Goal: Navigation & Orientation: Find specific page/section

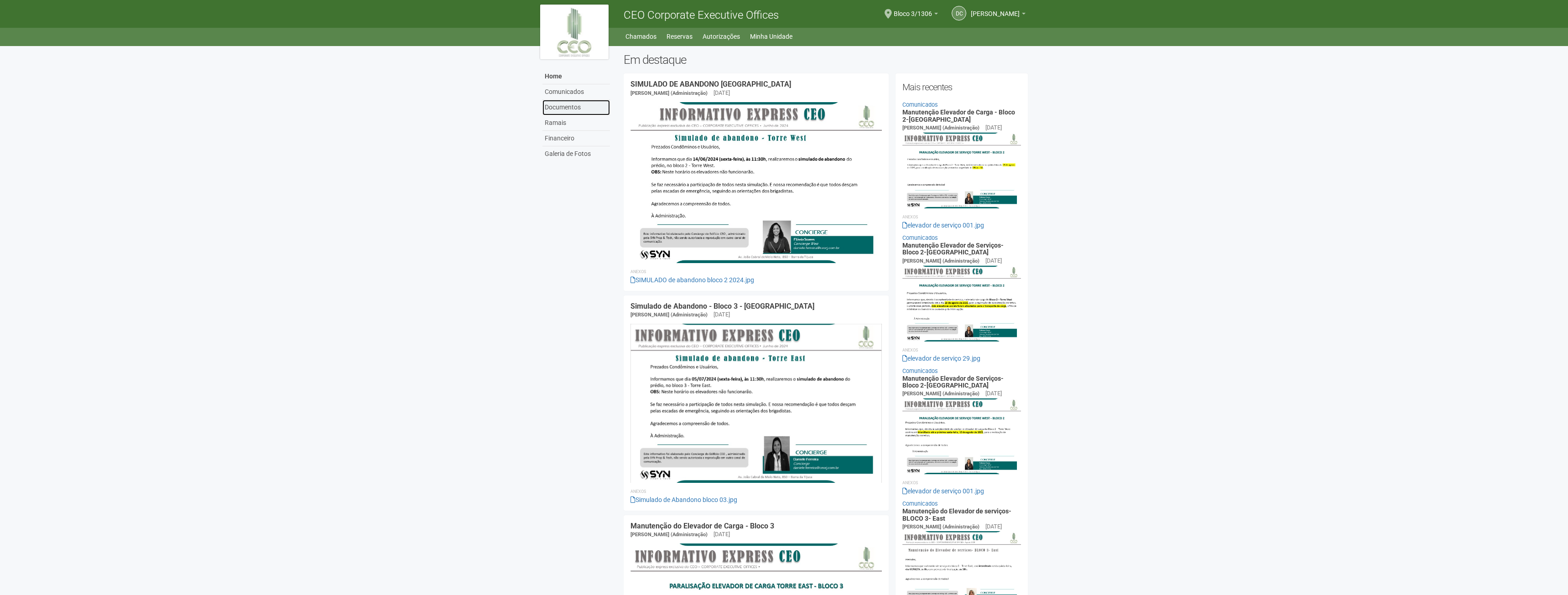
click at [563, 106] on link "Documentos" at bounding box center [576, 107] width 67 height 16
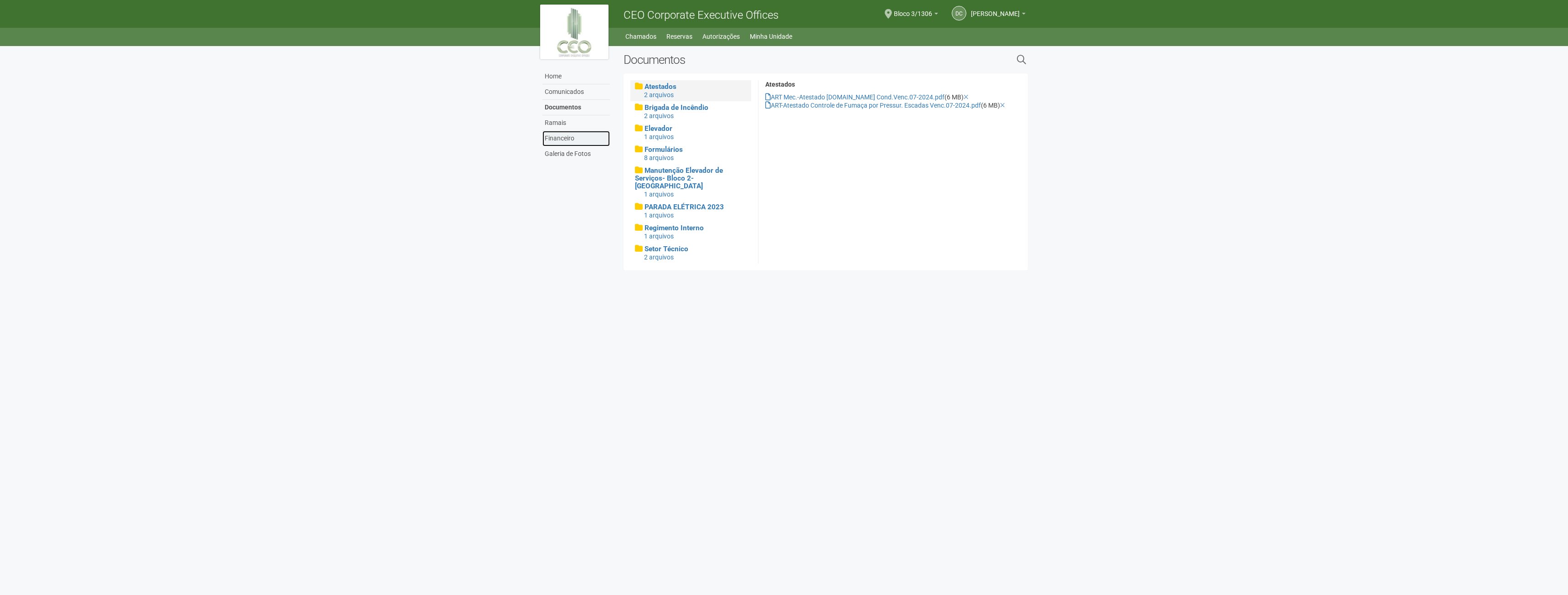
click at [567, 141] on link "Financeiro" at bounding box center [576, 138] width 67 height 16
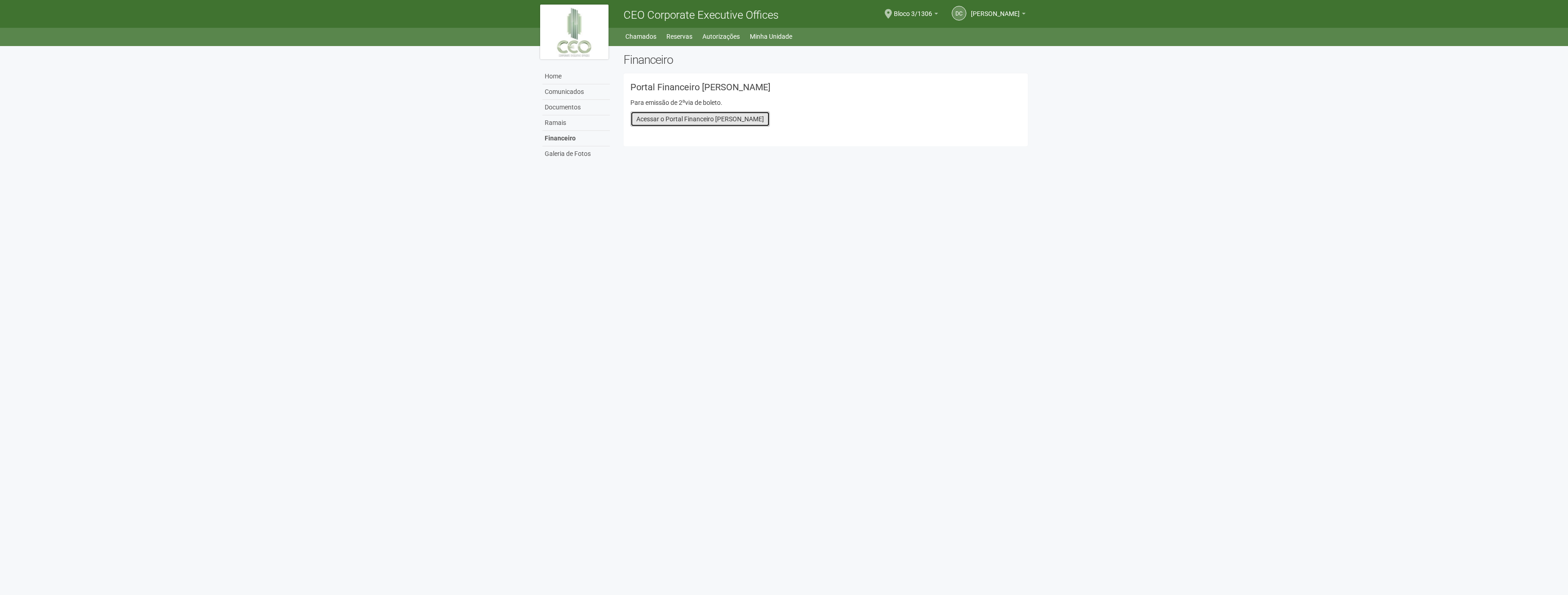
click at [670, 116] on link "Acessar o Portal Financeiro Lloyd" at bounding box center [700, 119] width 139 height 16
